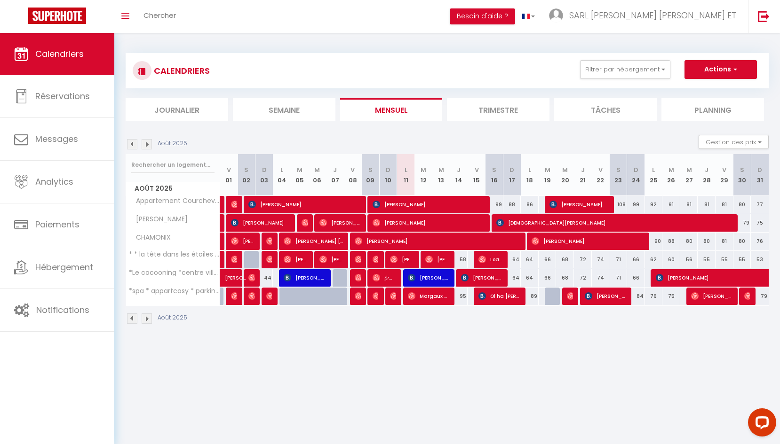
click at [681, 298] on div "89" at bounding box center [688, 296] width 18 height 17
click at [675, 295] on div "75" at bounding box center [671, 296] width 18 height 17
type input "75"
type input "[DATE] Août 2025"
type input "Mer 27 Août 2025"
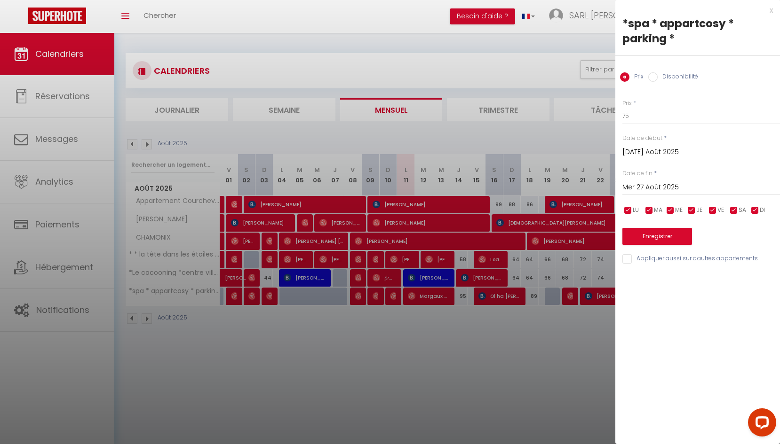
click at [771, 13] on div "x" at bounding box center [693, 10] width 157 height 11
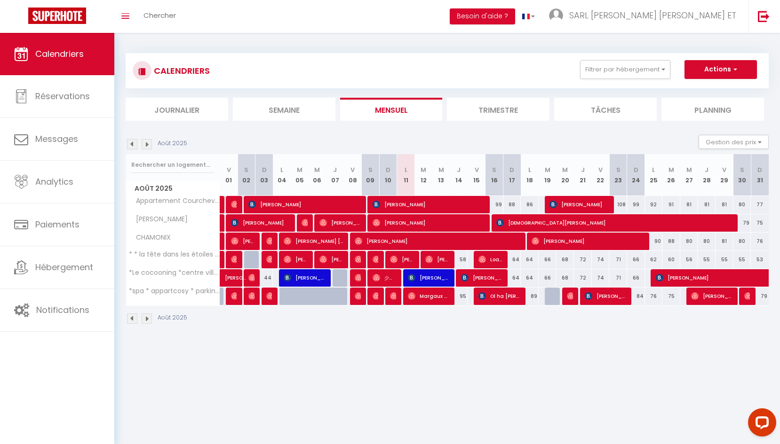
click at [673, 297] on div "75" at bounding box center [671, 296] width 18 height 17
type input "75"
type input "[DATE] Août 2025"
type input "Mer 27 Août 2025"
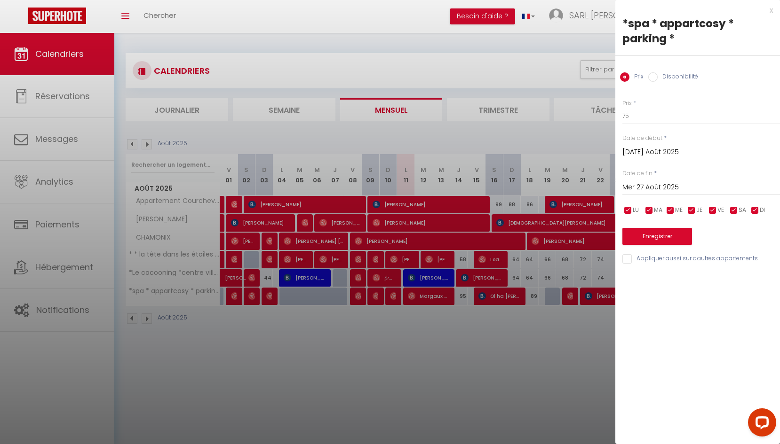
click at [770, 12] on div "x" at bounding box center [693, 10] width 157 height 11
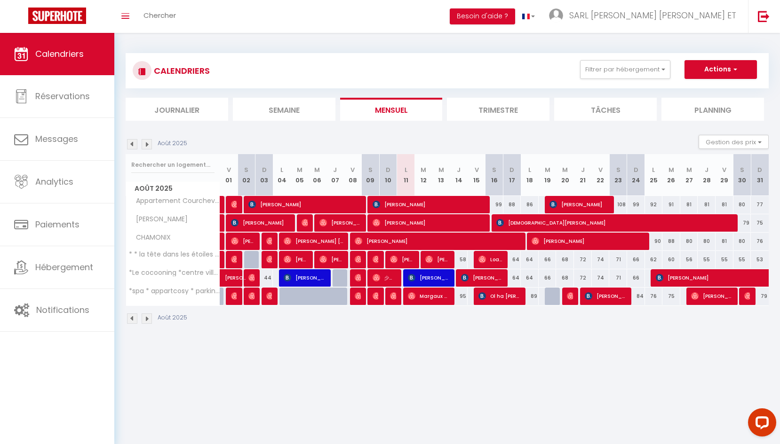
click at [682, 298] on div "89" at bounding box center [688, 296] width 18 height 17
click at [674, 297] on div "75" at bounding box center [671, 296] width 18 height 17
type input "75"
select select "1"
type input "[DATE] Août 2025"
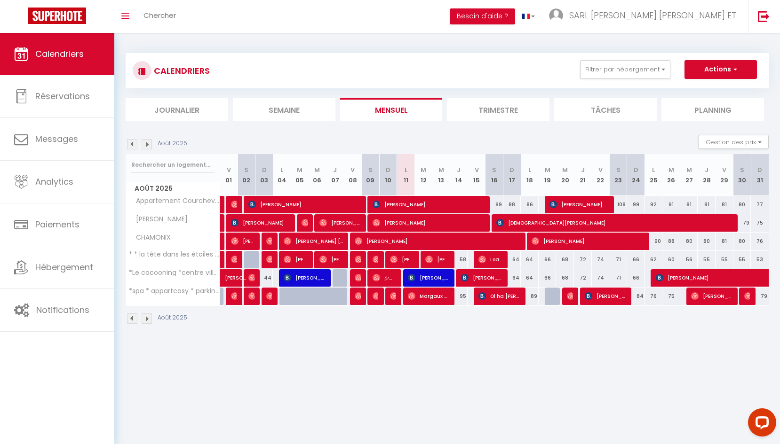
type input "Mer 27 Août 2025"
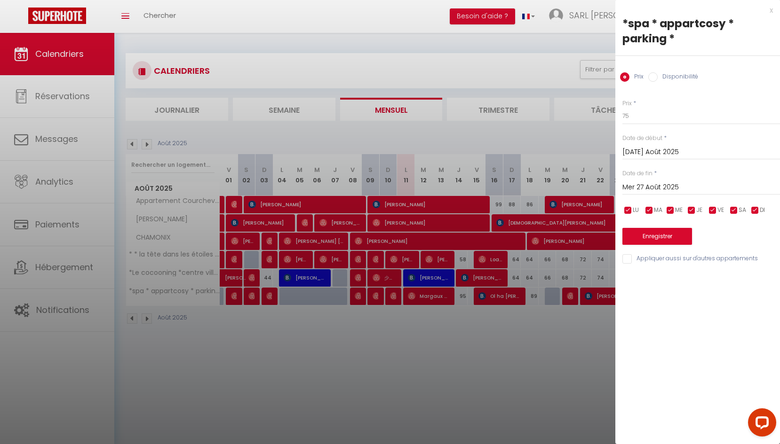
click at [654, 75] on input "Disponibilité" at bounding box center [652, 76] width 9 height 9
radio input "true"
radio input "false"
select select "0"
click at [657, 236] on button "Enregistrer" at bounding box center [657, 237] width 70 height 17
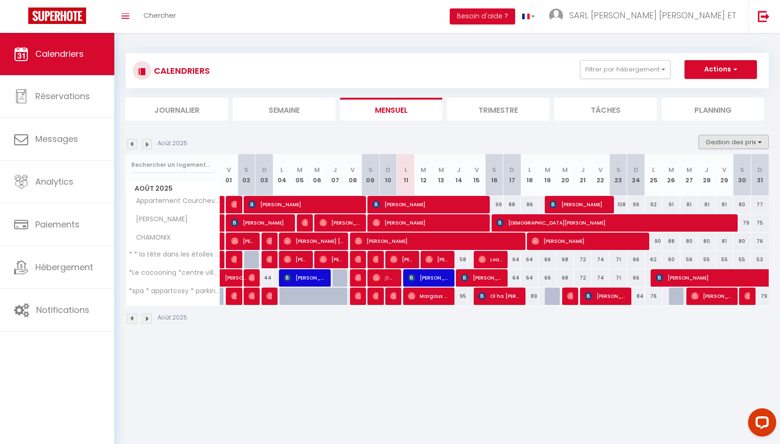
click at [759, 143] on button "Gestion des prix" at bounding box center [733, 142] width 70 height 14
click at [710, 187] on input "Règles" at bounding box center [725, 187] width 85 height 9
checkbox input "true"
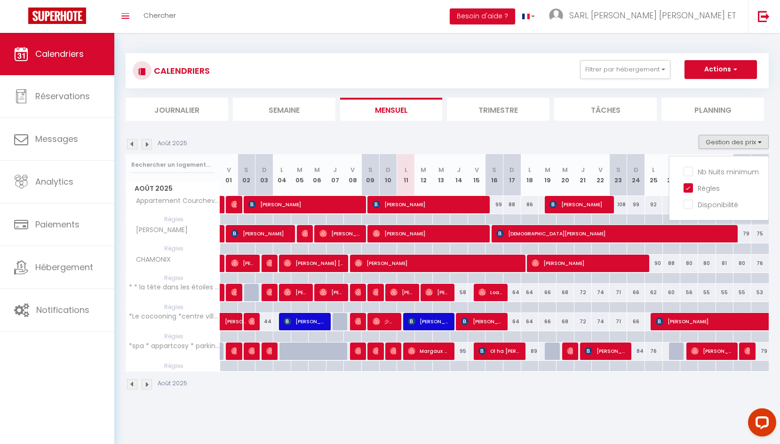
click at [675, 365] on div at bounding box center [671, 366] width 18 height 11
type input "[DATE] Août 2025"
type input "Mer 27 Août 2025"
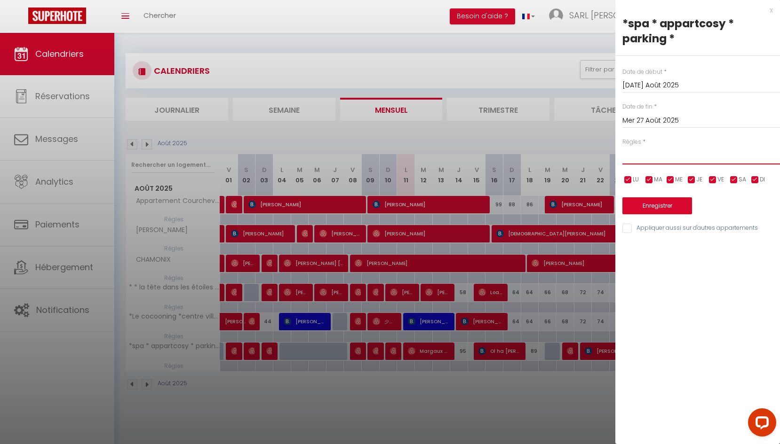
select select "2"
click at [669, 208] on button "Enregistrer" at bounding box center [657, 205] width 70 height 17
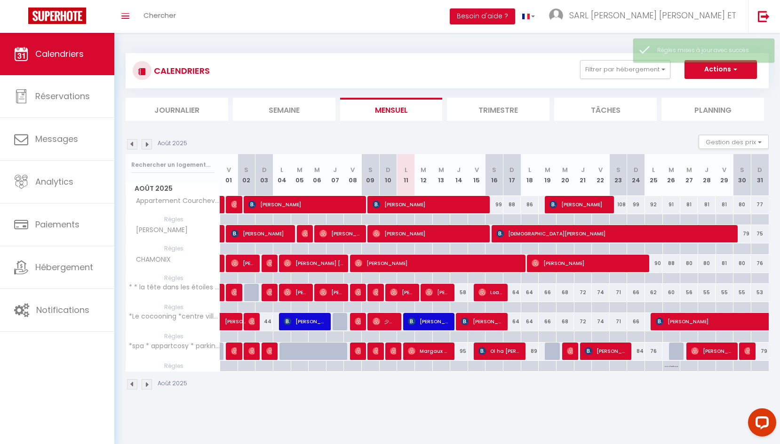
click at [673, 365] on p "No Checkout" at bounding box center [670, 365] width 13 height 9
type input "[DATE] Août 2025"
type input "Mer 27 Août 2025"
select select "2"
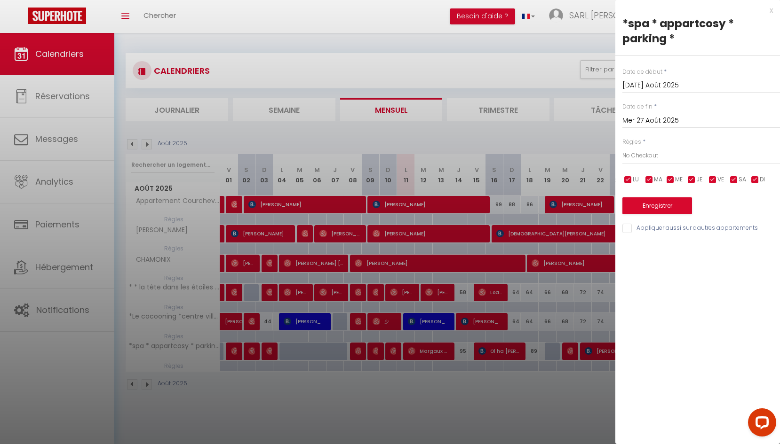
click at [636, 226] on input "Appliquer aussi sur d'autres appartements" at bounding box center [700, 228] width 157 height 9
checkbox input "true"
click at [659, 202] on button "Enregistrer" at bounding box center [657, 205] width 70 height 17
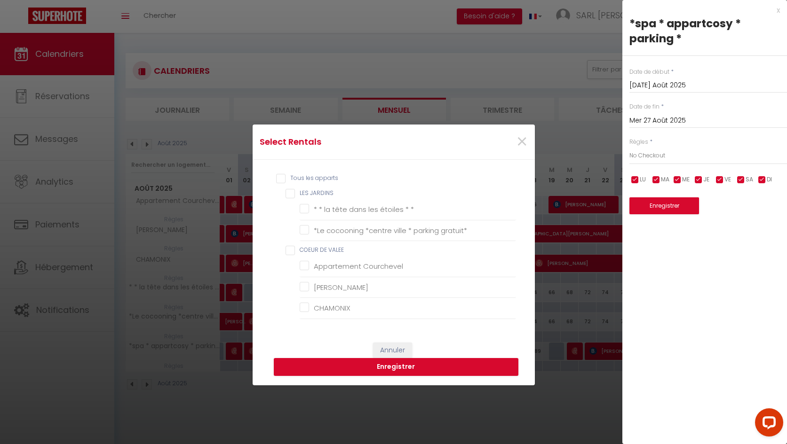
click at [277, 179] on input "Tous les apparts" at bounding box center [396, 178] width 240 height 9
checkbox input "true"
checkbox JARDINS "true"
checkbox \* "true"
checkbox gratuit\* "true"
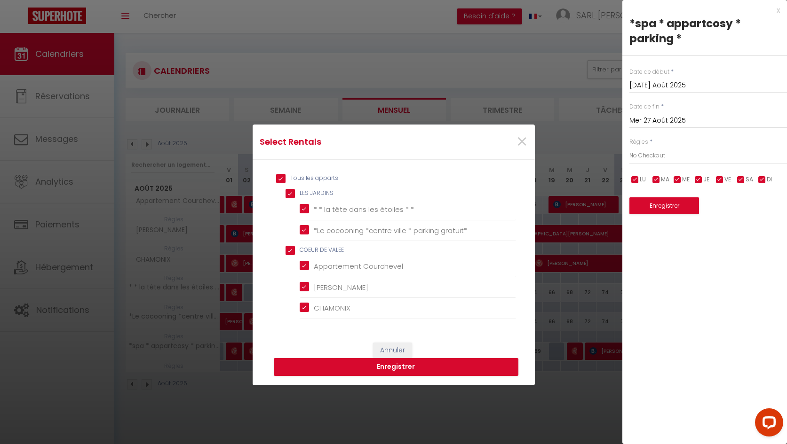
checkbox VALEE "true"
checkbox Courchevel "true"
checkbox CHEVALIER "true"
checkbox input "true"
click at [432, 364] on button "Enregistrer" at bounding box center [396, 367] width 244 height 18
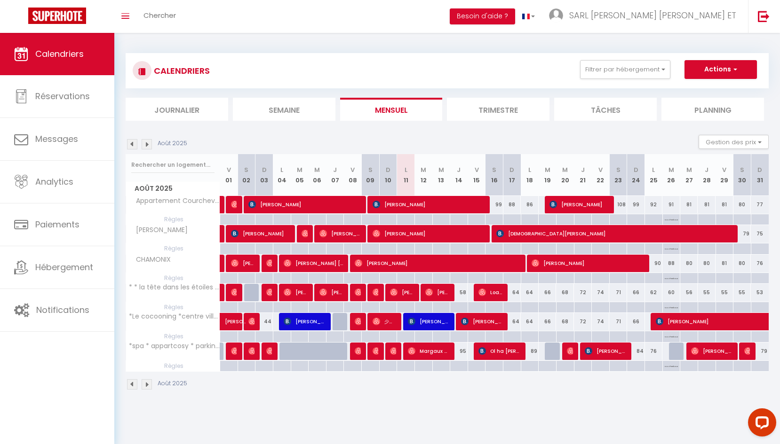
click at [689, 179] on th "M 27" at bounding box center [689, 175] width 18 height 42
click at [689, 178] on th "M 27" at bounding box center [689, 175] width 18 height 42
